Goal: Task Accomplishment & Management: Use online tool/utility

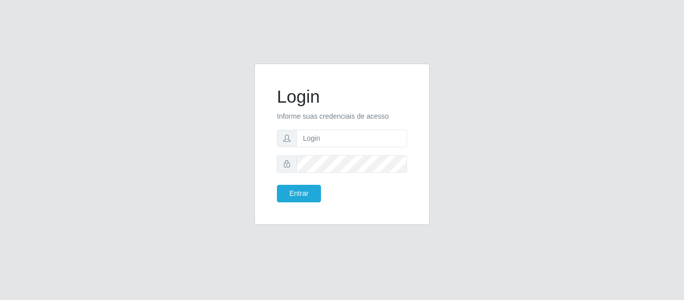
type input "[EMAIL_ADDRESS][DOMAIN_NAME]"
click at [305, 197] on button "Entrar" at bounding box center [299, 194] width 44 height 18
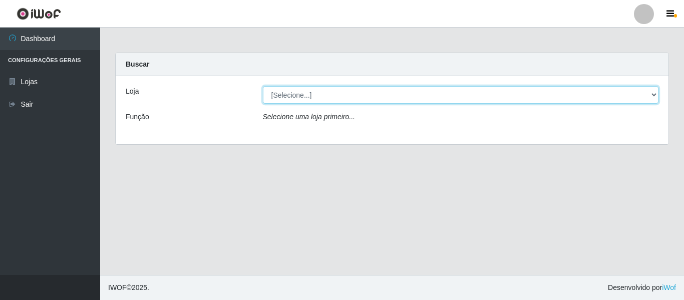
click at [639, 94] on select "[Selecione...] SuperFácil Atacado - São Gonçalo do Amarante" at bounding box center [461, 95] width 396 height 18
select select "408"
click at [263, 86] on select "[Selecione...] SuperFácil Atacado - São Gonçalo do Amarante" at bounding box center [461, 95] width 396 height 18
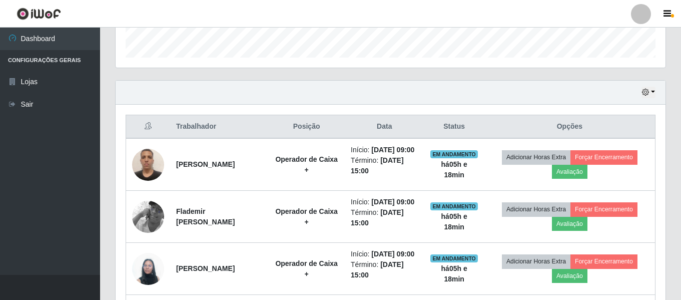
scroll to position [350, 0]
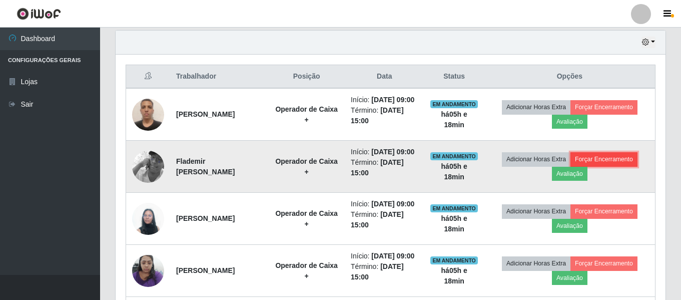
click at [615, 166] on button "Forçar Encerramento" at bounding box center [603, 159] width 67 height 14
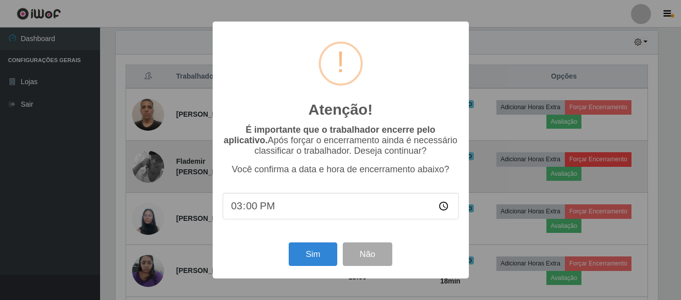
scroll to position [208, 545]
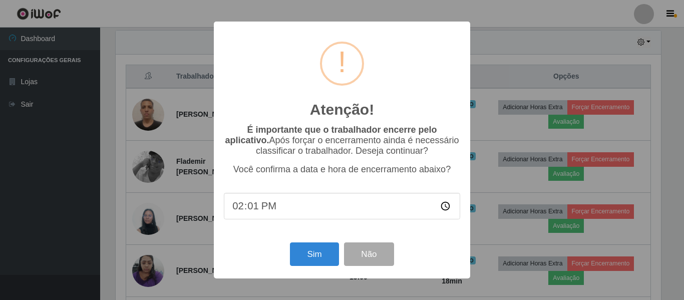
type input "14:19"
click at [318, 263] on button "Sim" at bounding box center [314, 254] width 49 height 24
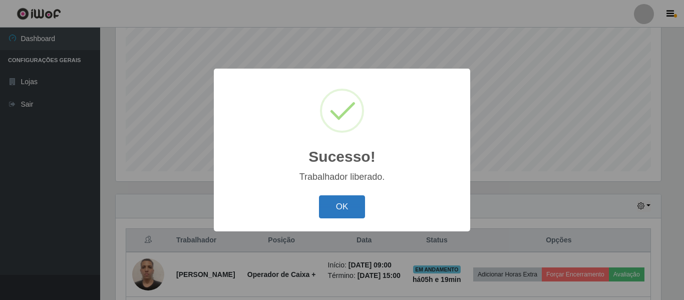
click at [340, 207] on button "OK" at bounding box center [342, 207] width 47 height 24
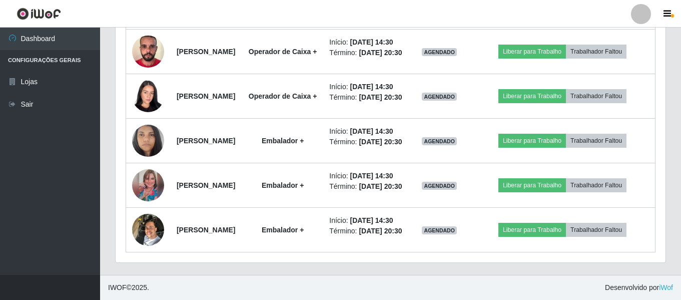
scroll to position [937, 0]
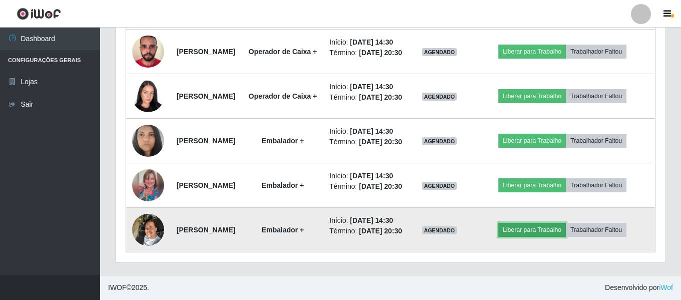
click at [552, 223] on button "Liberar para Trabalho" at bounding box center [532, 230] width 68 height 14
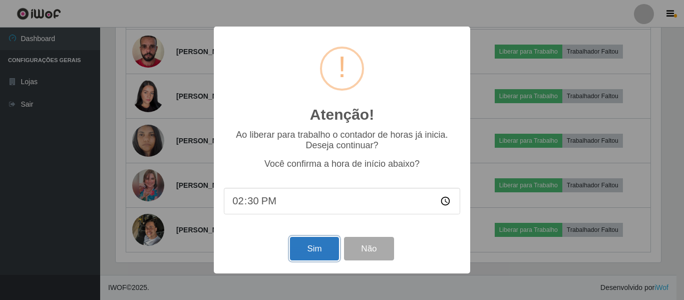
click at [320, 253] on button "Sim" at bounding box center [314, 249] width 49 height 24
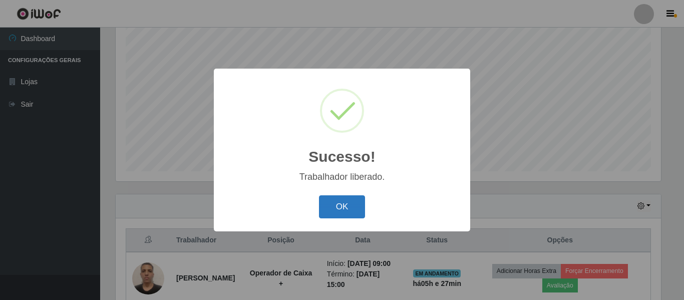
click at [344, 215] on button "OK" at bounding box center [342, 207] width 47 height 24
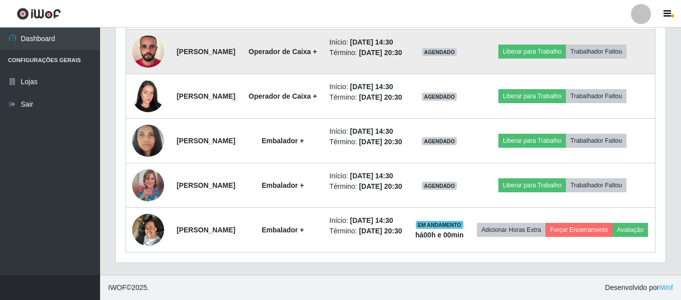
scroll to position [787, 0]
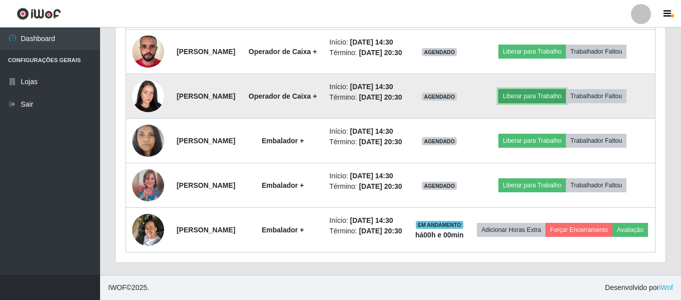
click at [555, 103] on button "Liberar para Trabalho" at bounding box center [532, 96] width 68 height 14
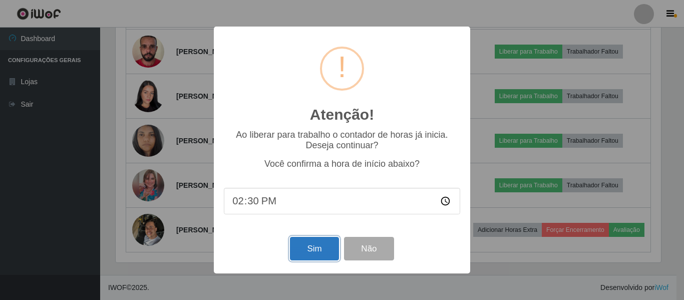
click at [322, 254] on button "Sim" at bounding box center [314, 249] width 49 height 24
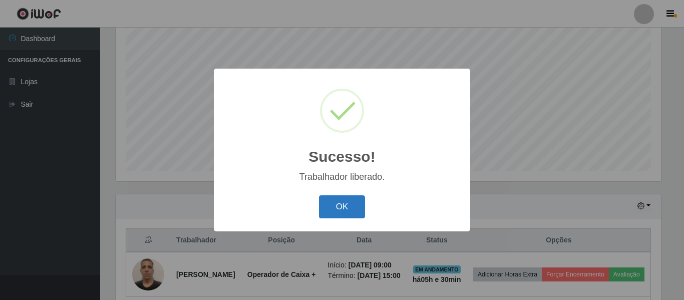
click at [352, 207] on button "OK" at bounding box center [342, 207] width 47 height 24
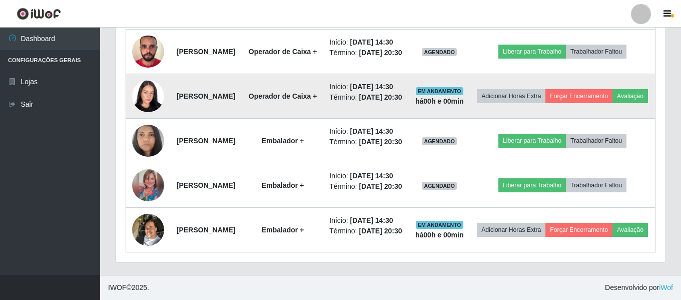
scroll to position [787, 0]
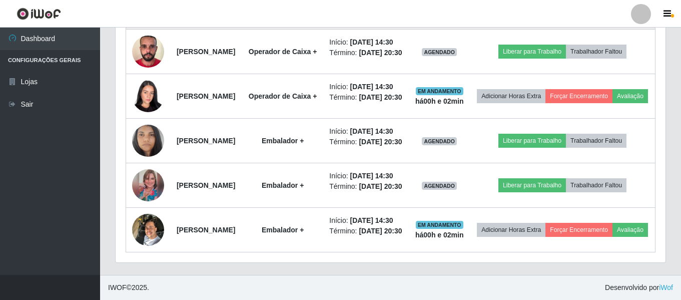
click at [551, 14] on button "Liberar para Trabalho" at bounding box center [532, 7] width 68 height 14
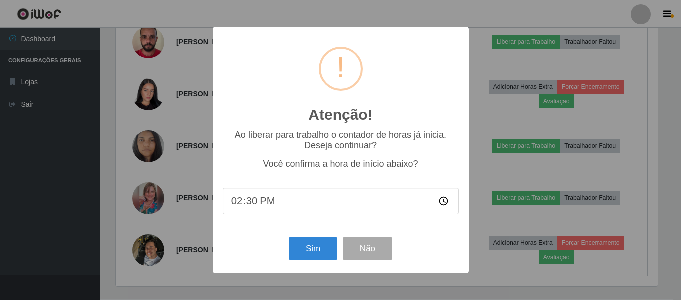
scroll to position [208, 545]
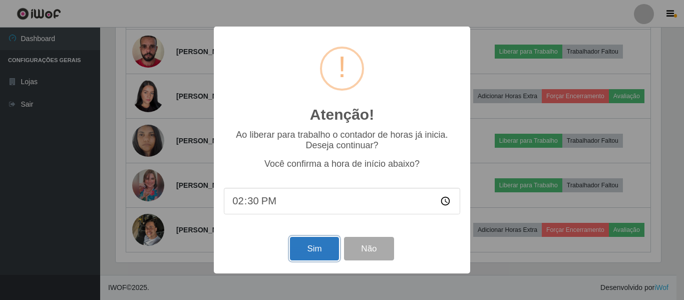
click at [312, 248] on button "Sim" at bounding box center [314, 249] width 49 height 24
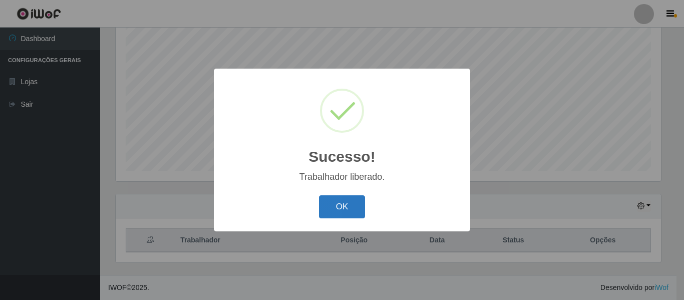
click at [353, 205] on button "OK" at bounding box center [342, 207] width 47 height 24
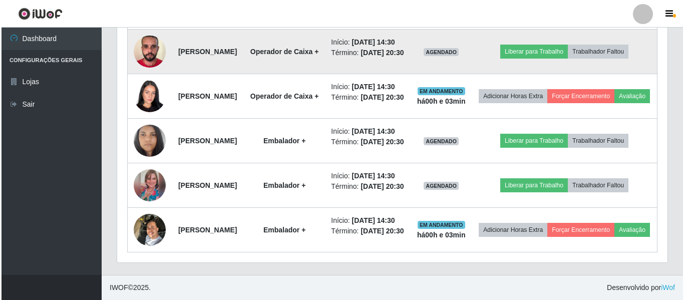
scroll to position [937, 0]
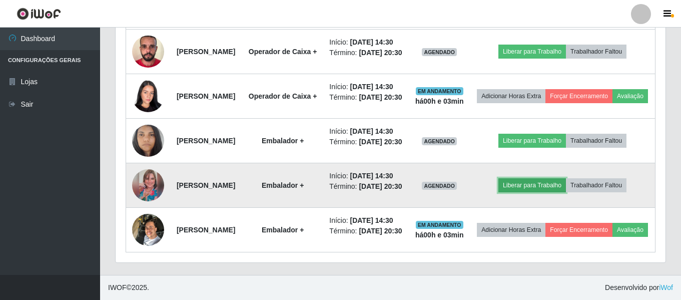
click at [566, 178] on button "Liberar para Trabalho" at bounding box center [532, 185] width 68 height 14
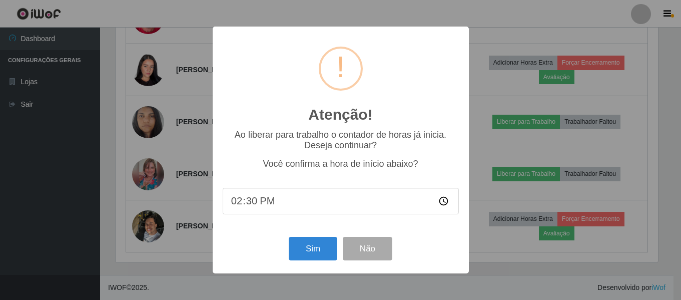
scroll to position [208, 545]
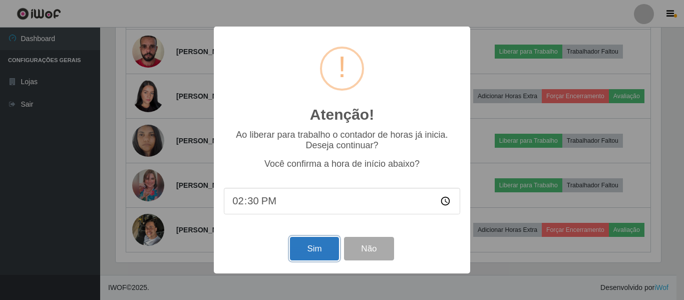
click at [327, 255] on button "Sim" at bounding box center [314, 249] width 49 height 24
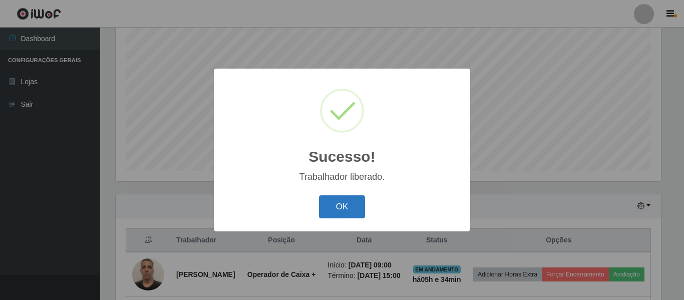
click at [339, 217] on button "OK" at bounding box center [342, 207] width 47 height 24
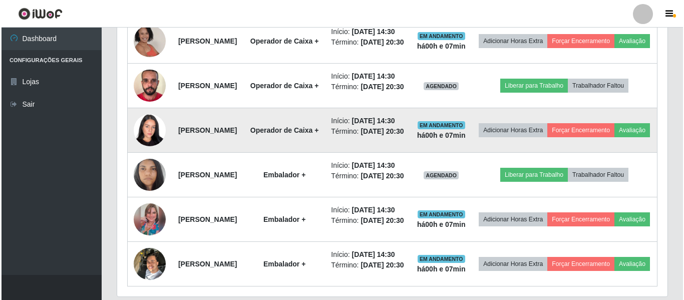
scroll to position [637, 0]
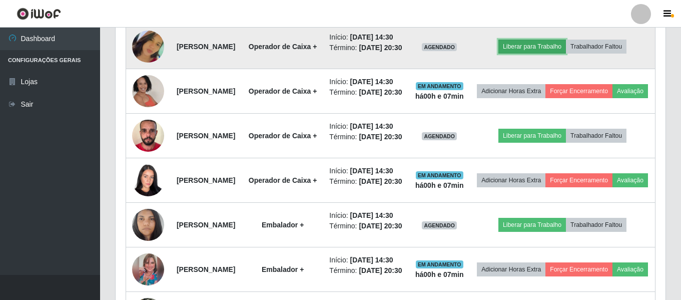
click at [537, 54] on button "Liberar para Trabalho" at bounding box center [532, 47] width 68 height 14
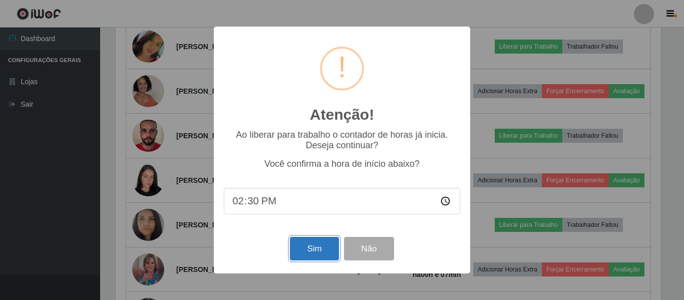
click at [303, 247] on button "Sim" at bounding box center [314, 249] width 49 height 24
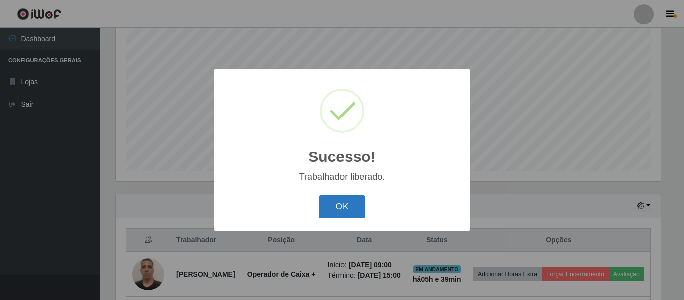
click at [345, 213] on button "OK" at bounding box center [342, 207] width 47 height 24
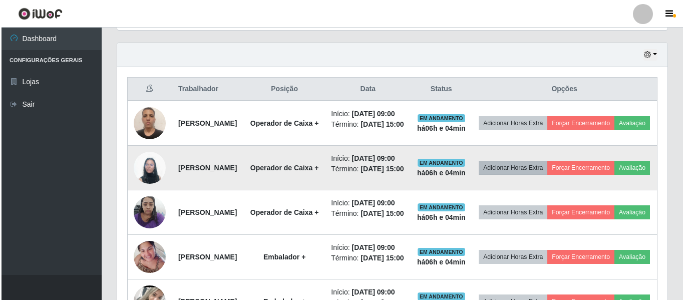
scroll to position [337, 0]
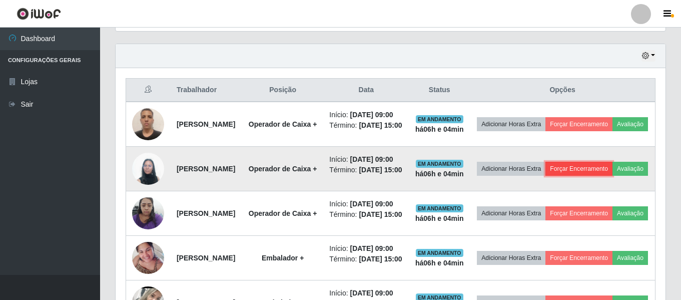
click at [612, 176] on button "Forçar Encerramento" at bounding box center [578, 169] width 67 height 14
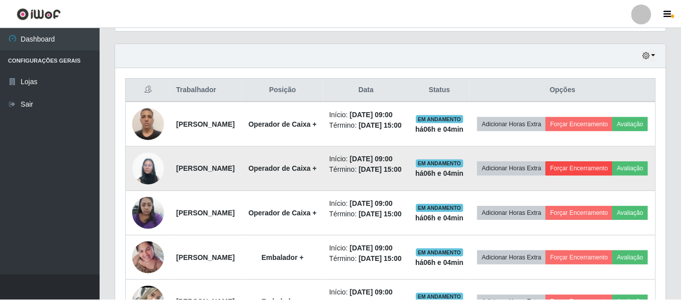
scroll to position [208, 545]
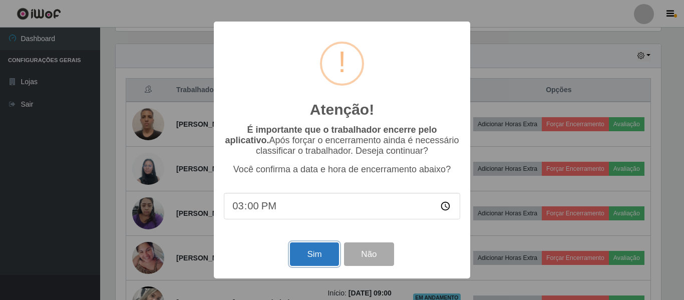
click at [308, 257] on button "Sim" at bounding box center [314, 254] width 49 height 24
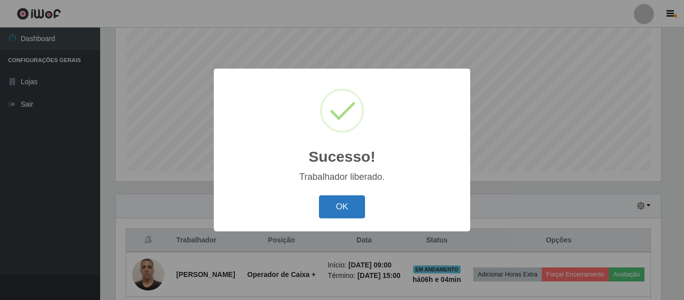
click at [348, 207] on button "OK" at bounding box center [342, 207] width 47 height 24
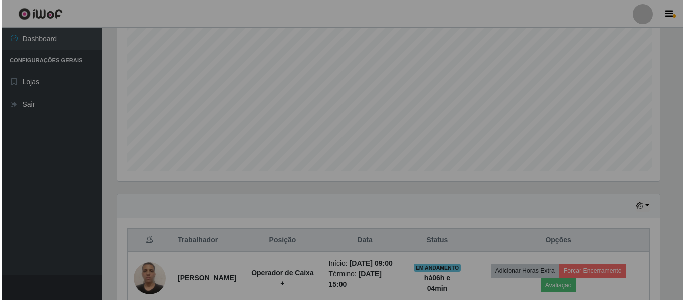
scroll to position [208, 550]
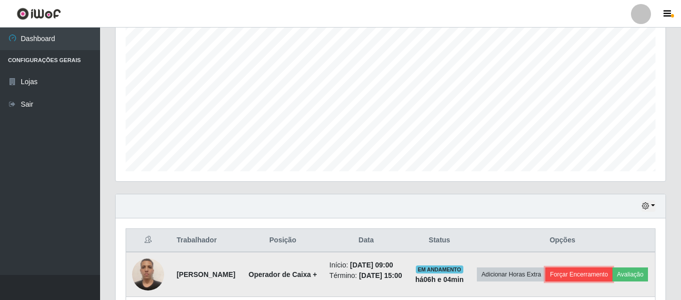
click at [612, 275] on button "Forçar Encerramento" at bounding box center [578, 274] width 67 height 14
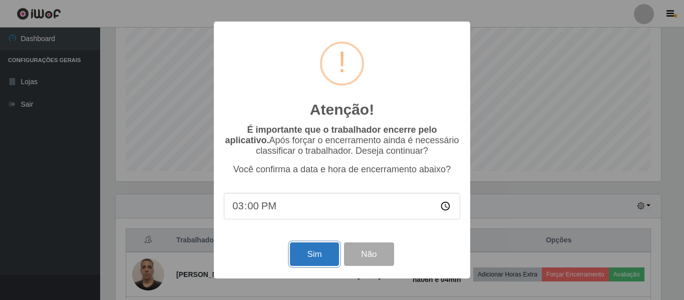
click at [310, 260] on button "Sim" at bounding box center [314, 254] width 49 height 24
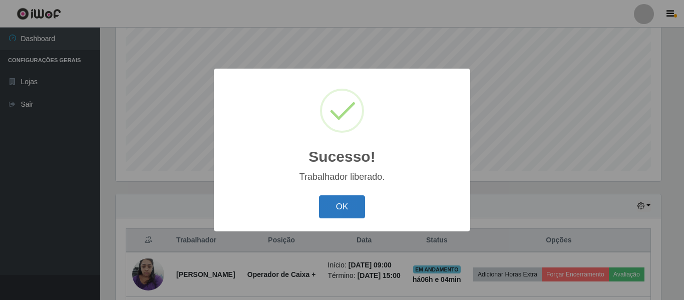
click at [349, 208] on button "OK" at bounding box center [342, 207] width 47 height 24
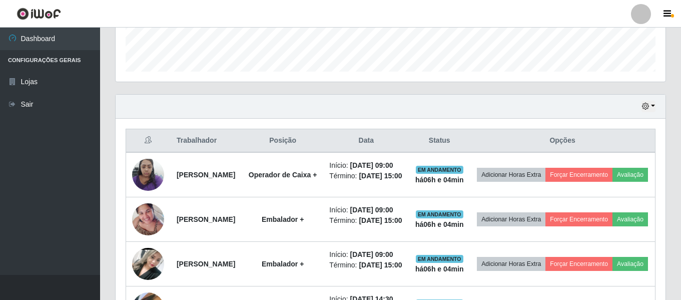
scroll to position [287, 0]
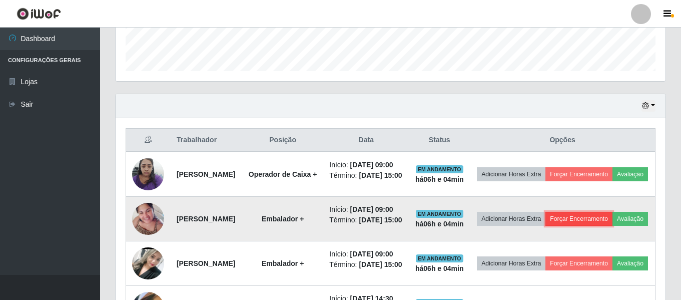
click at [612, 226] on button "Forçar Encerramento" at bounding box center [578, 219] width 67 height 14
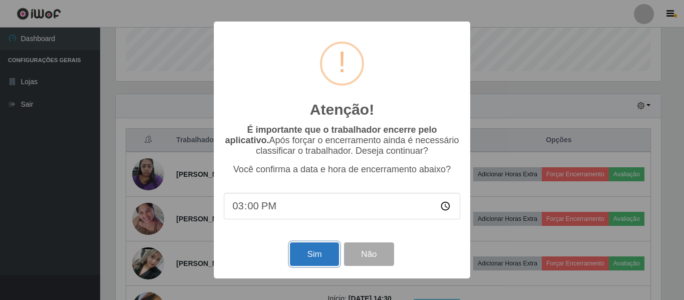
click at [311, 258] on button "Sim" at bounding box center [314, 254] width 49 height 24
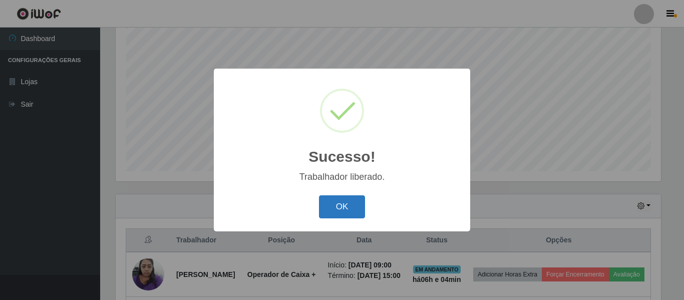
click at [340, 208] on button "OK" at bounding box center [342, 207] width 47 height 24
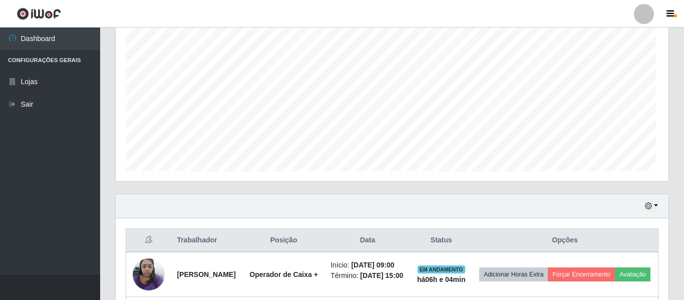
scroll to position [208, 550]
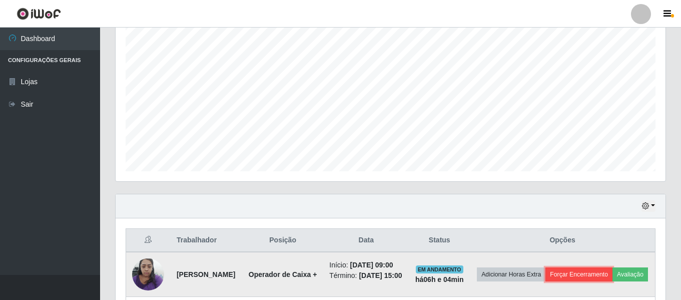
click at [612, 275] on button "Forçar Encerramento" at bounding box center [578, 274] width 67 height 14
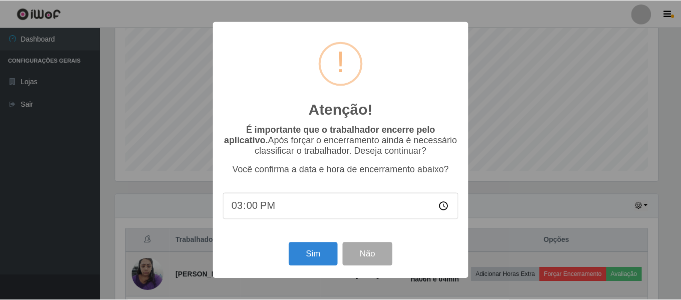
scroll to position [208, 545]
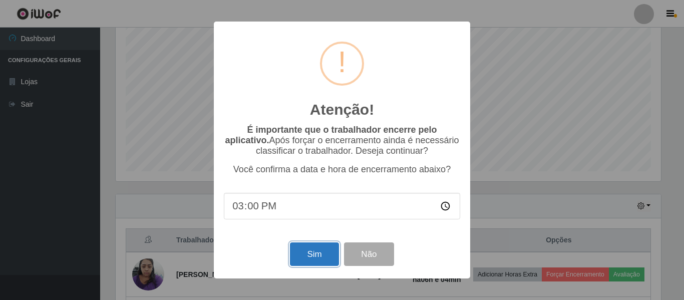
click at [307, 257] on button "Sim" at bounding box center [314, 254] width 49 height 24
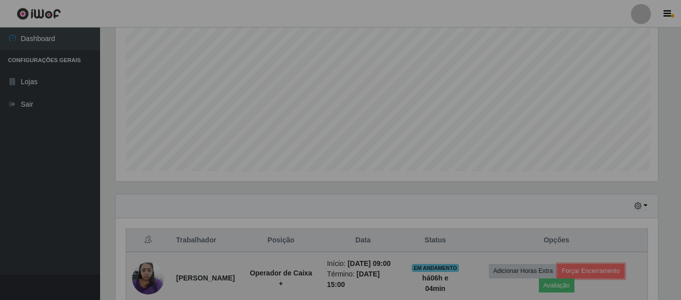
scroll to position [0, 0]
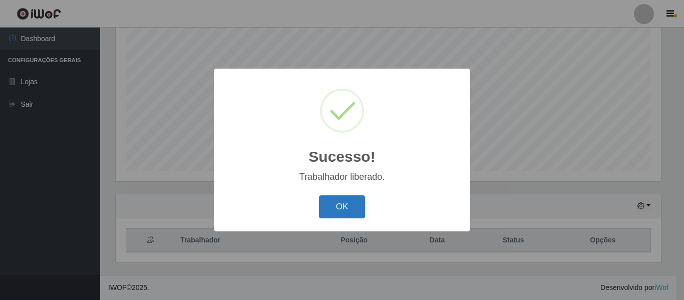
click at [347, 207] on button "OK" at bounding box center [342, 207] width 47 height 24
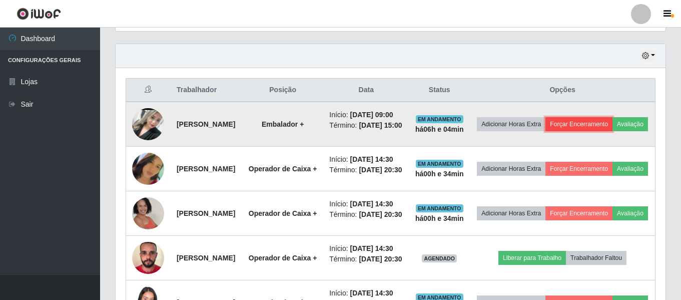
click at [612, 128] on button "Forçar Encerramento" at bounding box center [578, 124] width 67 height 14
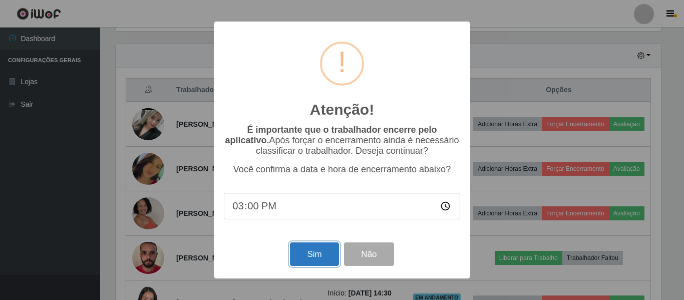
click at [316, 251] on button "Sim" at bounding box center [314, 254] width 49 height 24
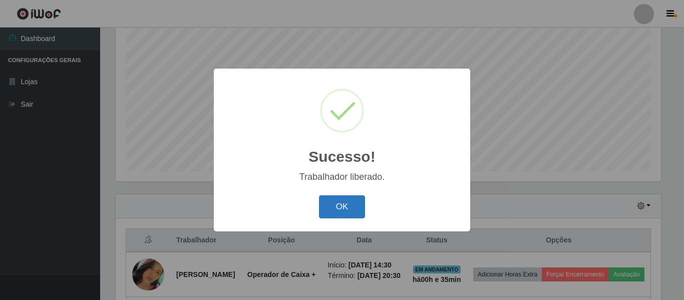
click at [342, 207] on button "OK" at bounding box center [342, 207] width 47 height 24
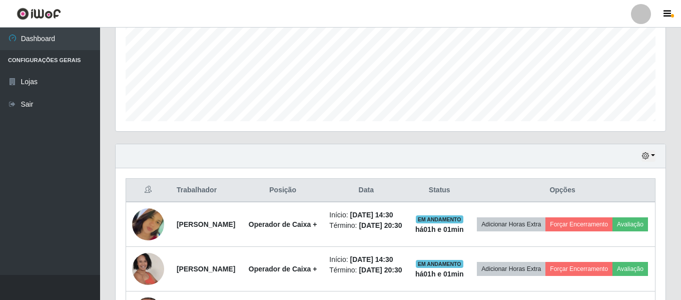
scroll to position [208, 550]
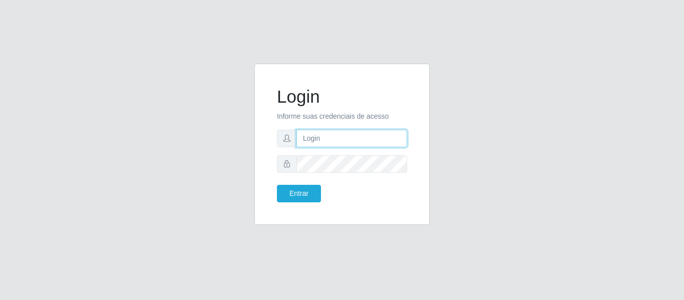
drag, startPoint x: 0, startPoint y: 0, endPoint x: 318, endPoint y: 141, distance: 347.5
click at [318, 141] on input "text" at bounding box center [351, 139] width 111 height 18
type input "[EMAIL_ADDRESS][DOMAIN_NAME]"
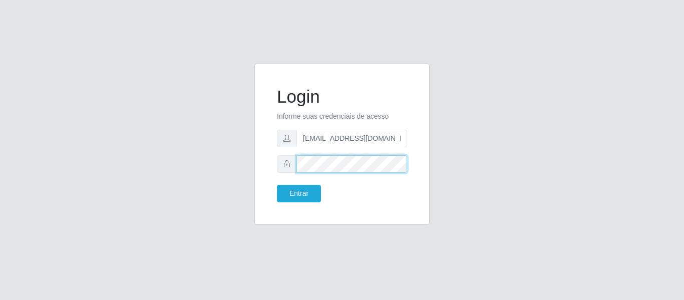
click at [277, 185] on button "Entrar" at bounding box center [299, 194] width 44 height 18
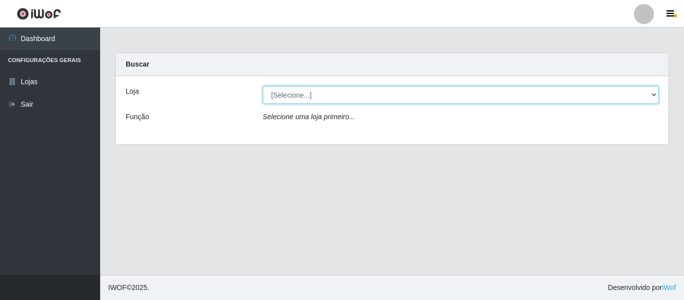
click at [653, 94] on select "[Selecione...] SuperFácil Atacado - São Gonçalo do Amarante" at bounding box center [461, 95] width 396 height 18
select select "408"
click at [263, 86] on select "[Selecione...] SuperFácil Atacado - São Gonçalo do Amarante" at bounding box center [461, 95] width 396 height 18
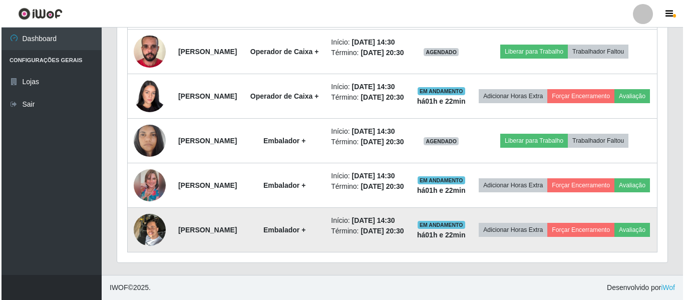
scroll to position [624, 0]
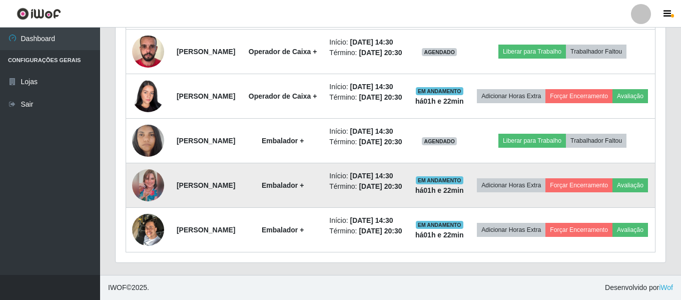
click at [147, 169] on img at bounding box center [148, 185] width 32 height 32
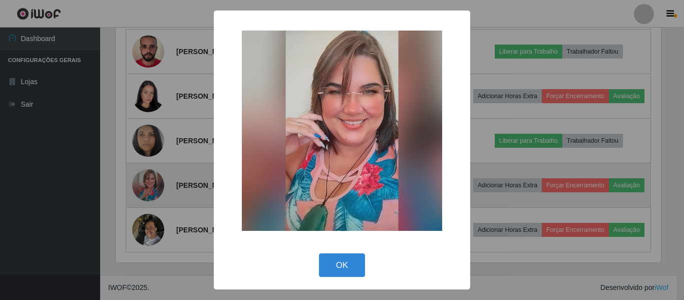
click at [147, 154] on div "× OK Cancel" at bounding box center [342, 150] width 684 height 300
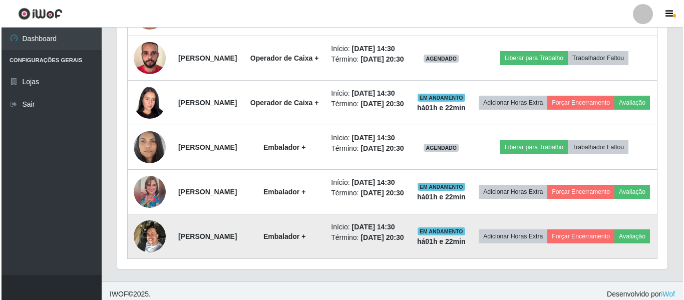
scroll to position [474, 0]
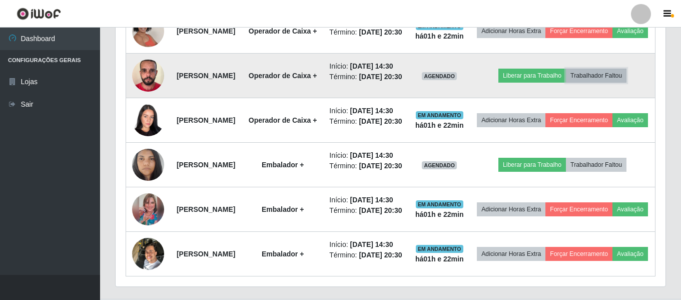
click at [611, 83] on button "Trabalhador Faltou" at bounding box center [596, 76] width 61 height 14
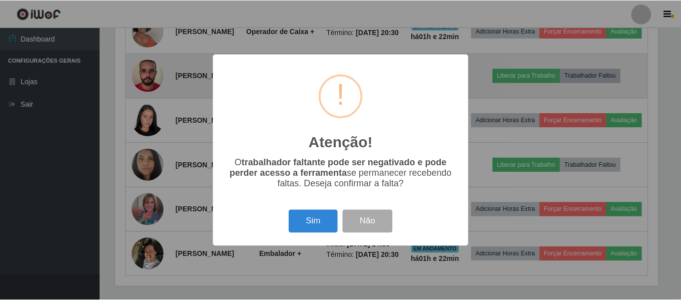
scroll to position [208, 545]
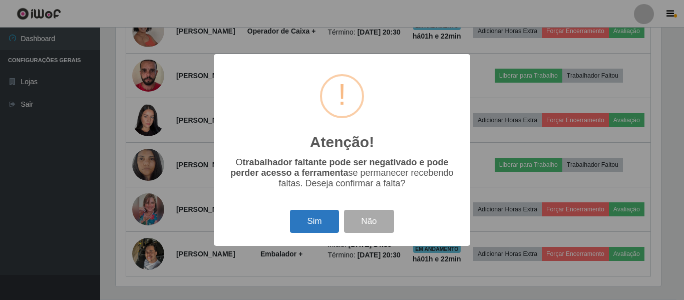
click at [319, 222] on button "Sim" at bounding box center [314, 222] width 49 height 24
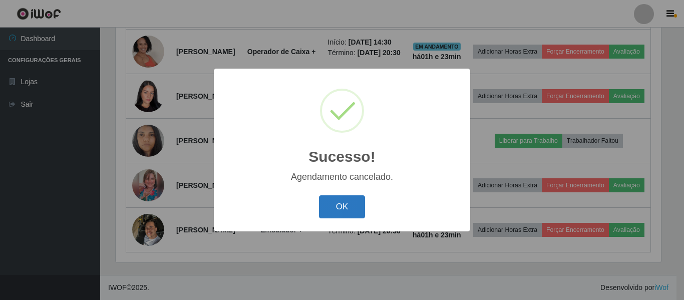
click at [335, 202] on button "OK" at bounding box center [342, 207] width 47 height 24
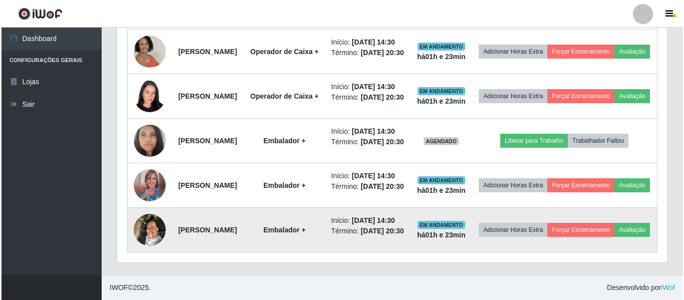
scroll to position [462, 0]
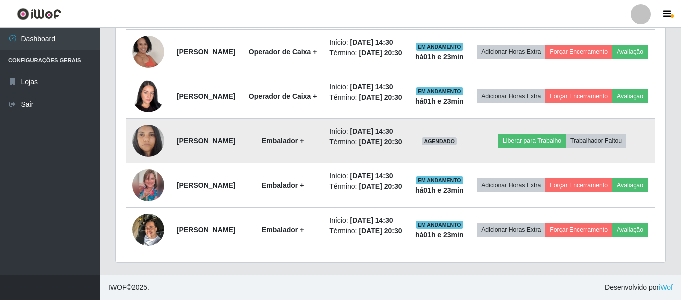
click at [151, 169] on img at bounding box center [148, 140] width 32 height 57
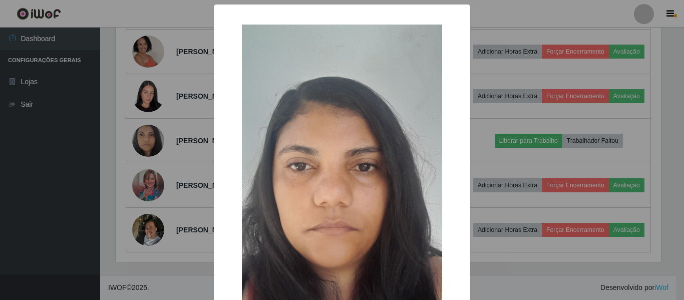
click at [159, 195] on div "× OK Cancel" at bounding box center [342, 150] width 684 height 300
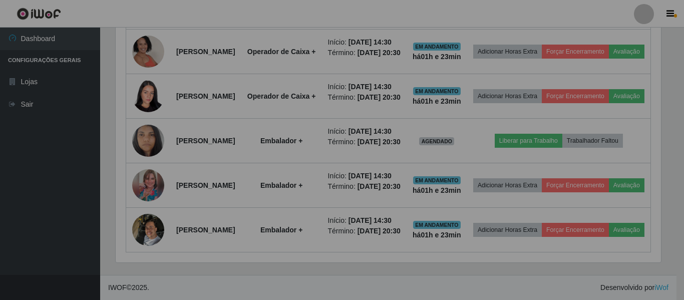
scroll to position [208, 550]
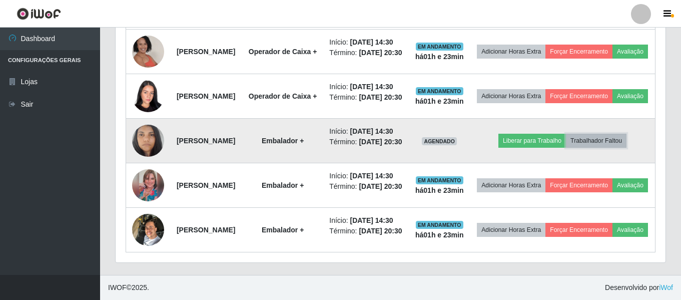
click at [615, 148] on button "Trabalhador Faltou" at bounding box center [596, 141] width 61 height 14
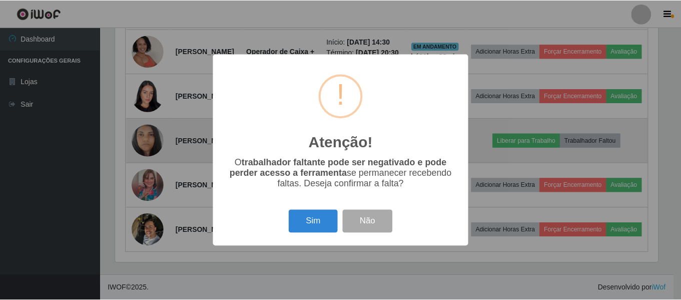
scroll to position [208, 545]
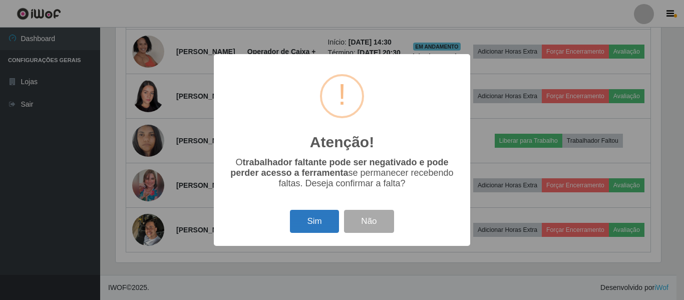
click at [304, 222] on button "Sim" at bounding box center [314, 222] width 49 height 24
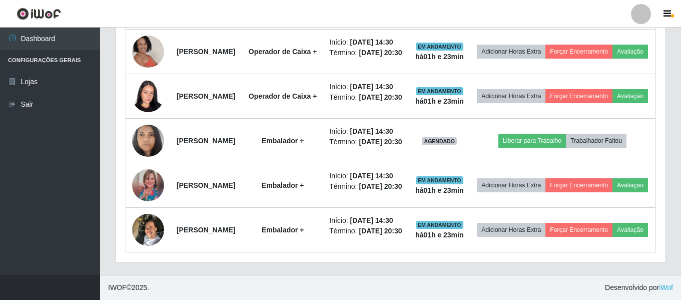
scroll to position [0, 0]
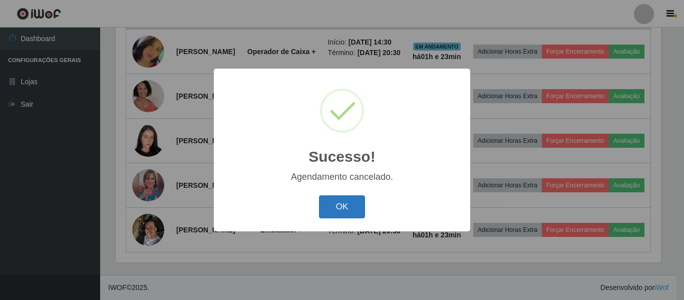
click at [338, 211] on button "OK" at bounding box center [342, 207] width 47 height 24
